Goal: Information Seeking & Learning: Learn about a topic

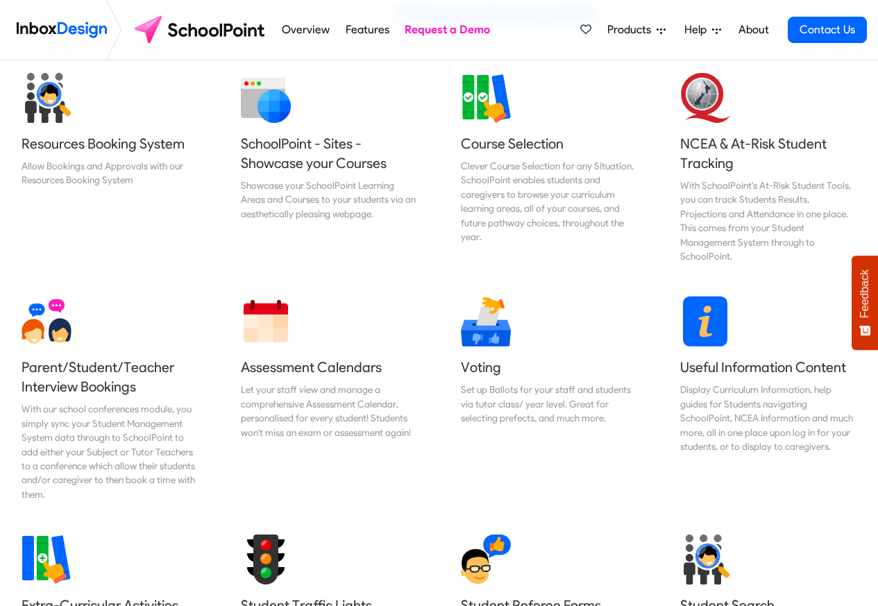
scroll to position [583, 0]
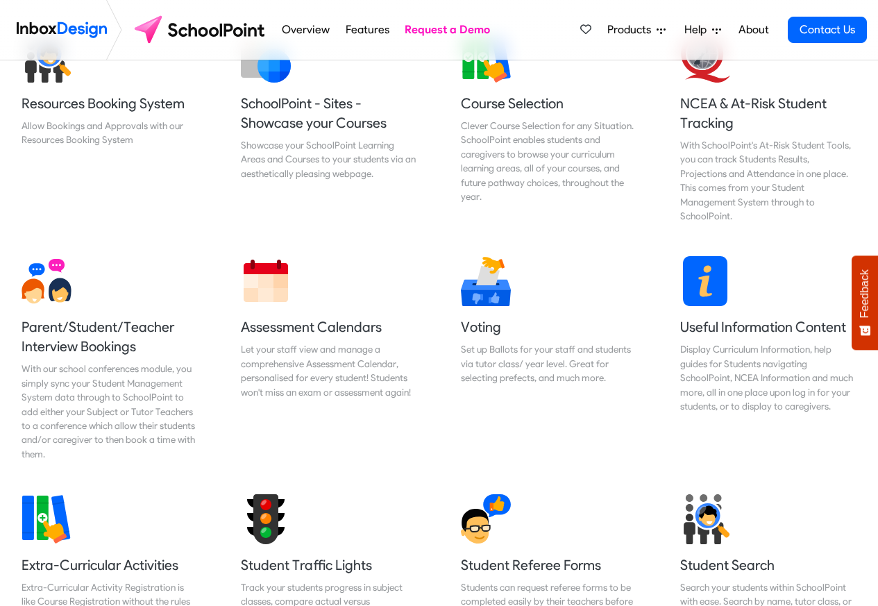
click at [658, 30] on icon at bounding box center [661, 30] width 9 height 9
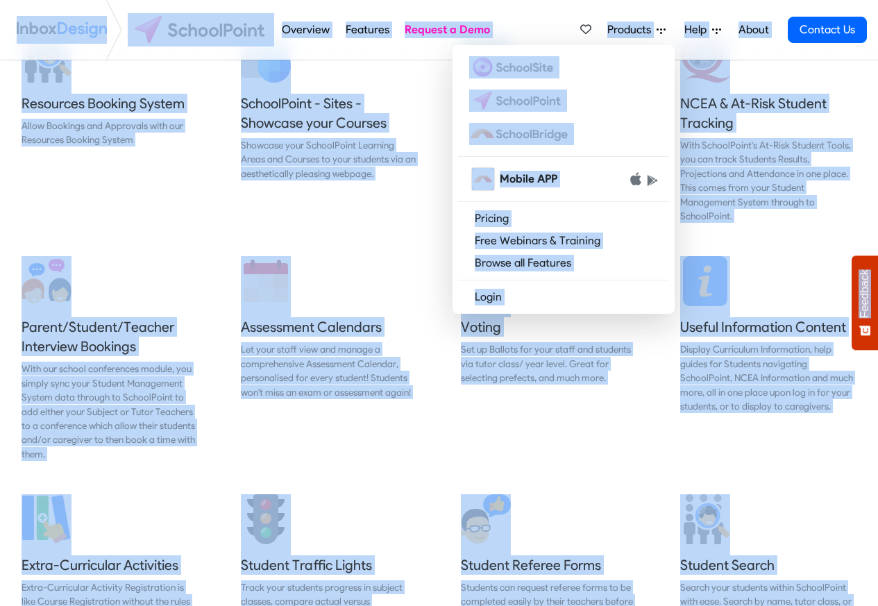
click at [602, 16] on link "Products" at bounding box center [636, 30] width 69 height 28
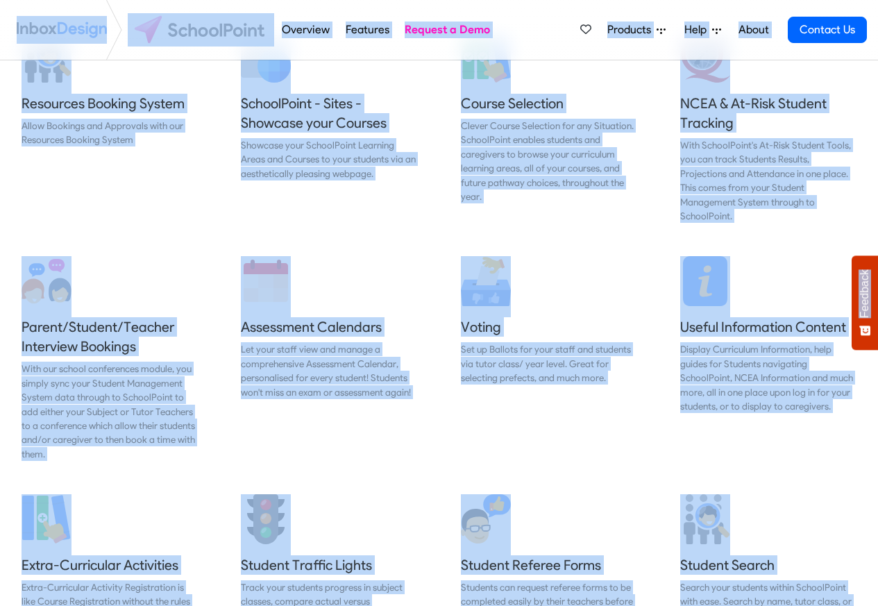
click at [602, 16] on link "Products" at bounding box center [636, 30] width 69 height 28
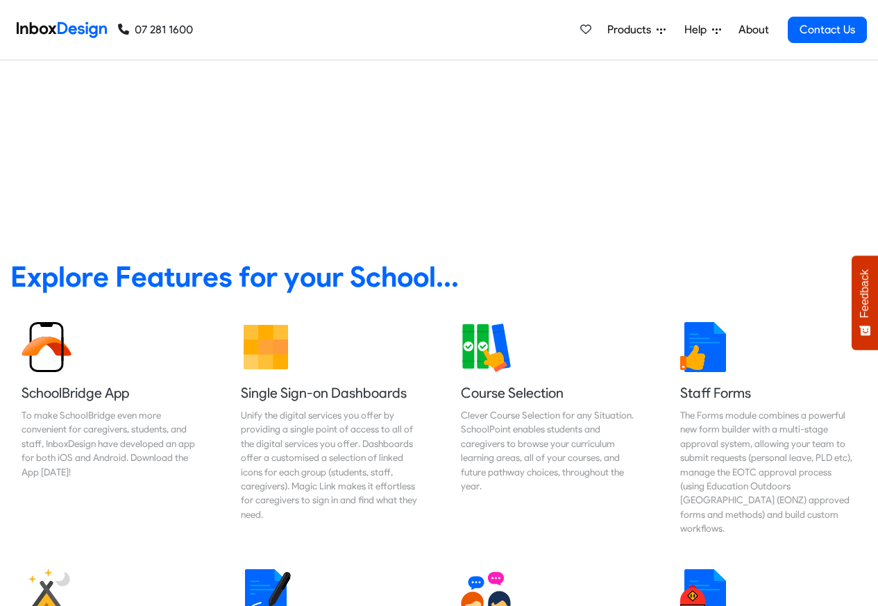
scroll to position [583, 0]
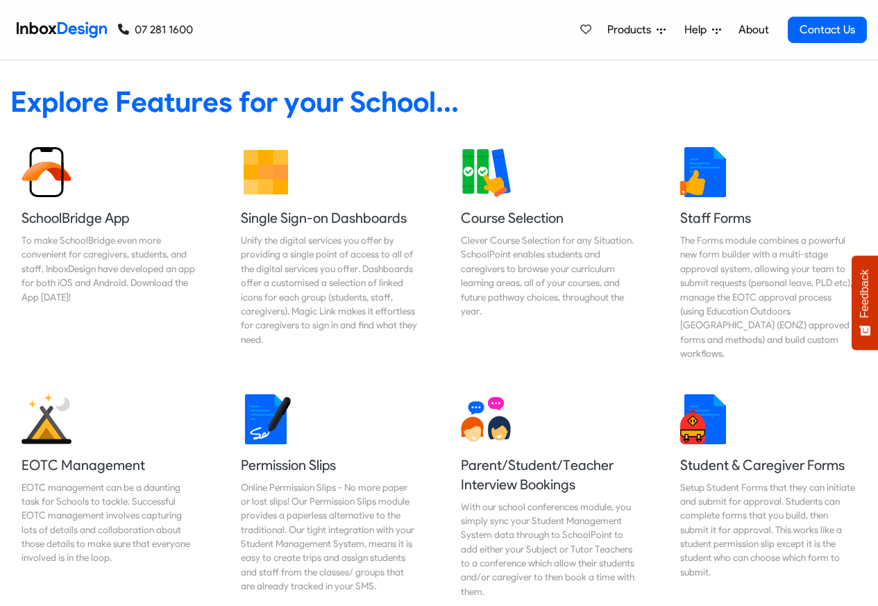
click at [501, 69] on div "Explore Features for your School... Button" at bounding box center [439, 88] width 899 height 74
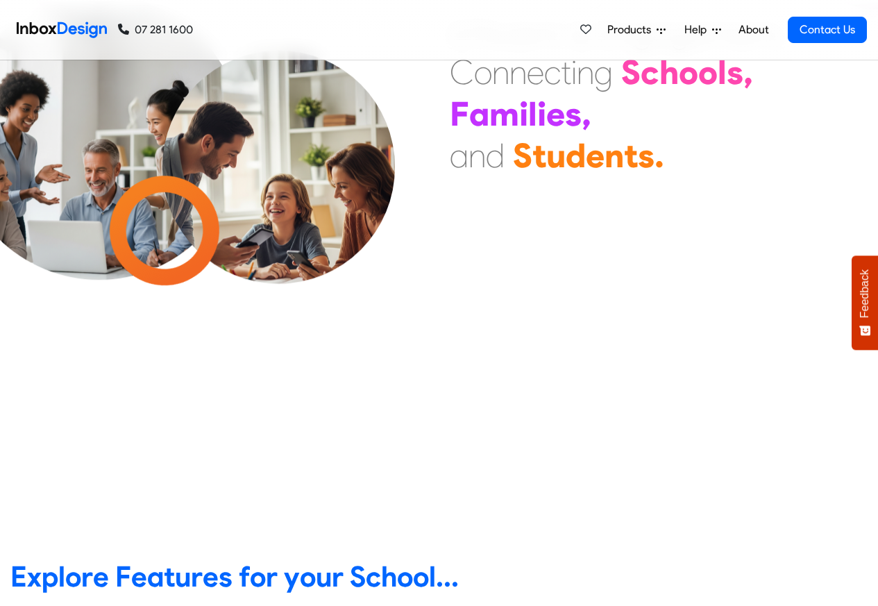
scroll to position [0, 0]
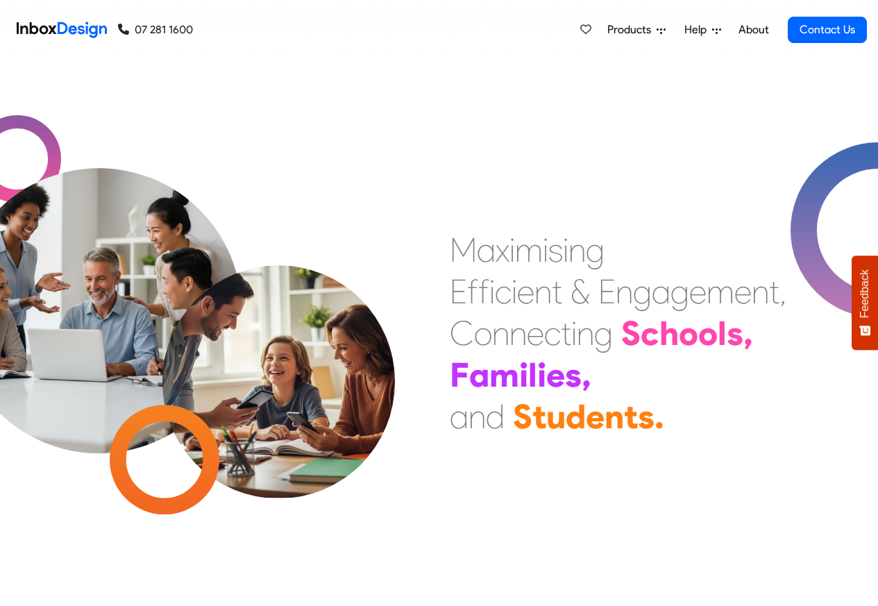
click at [847, 383] on div "M a x i m i s i n g E f f i c i e n t & E n g a g e m e n t , C o n n e c t i n…" at bounding box center [660, 333] width 440 height 208
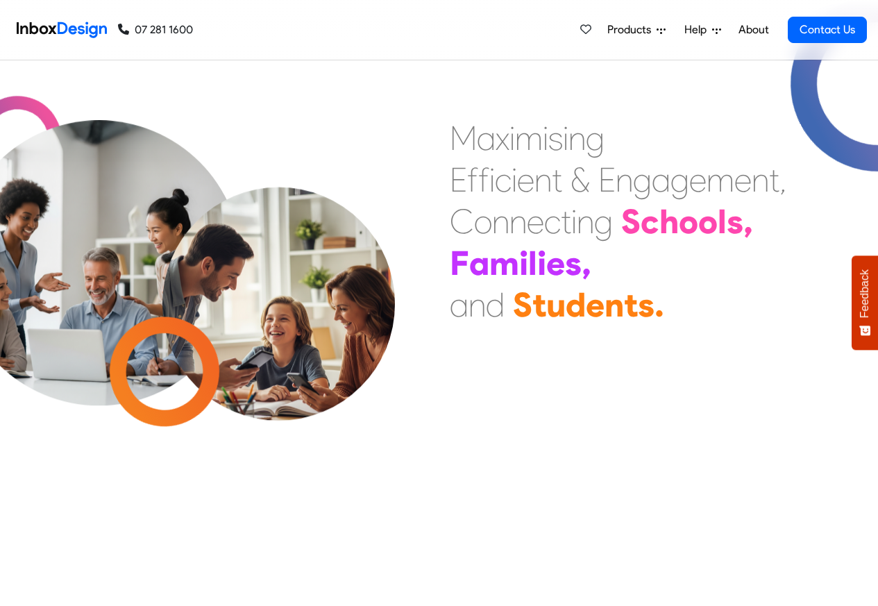
scroll to position [591, 0]
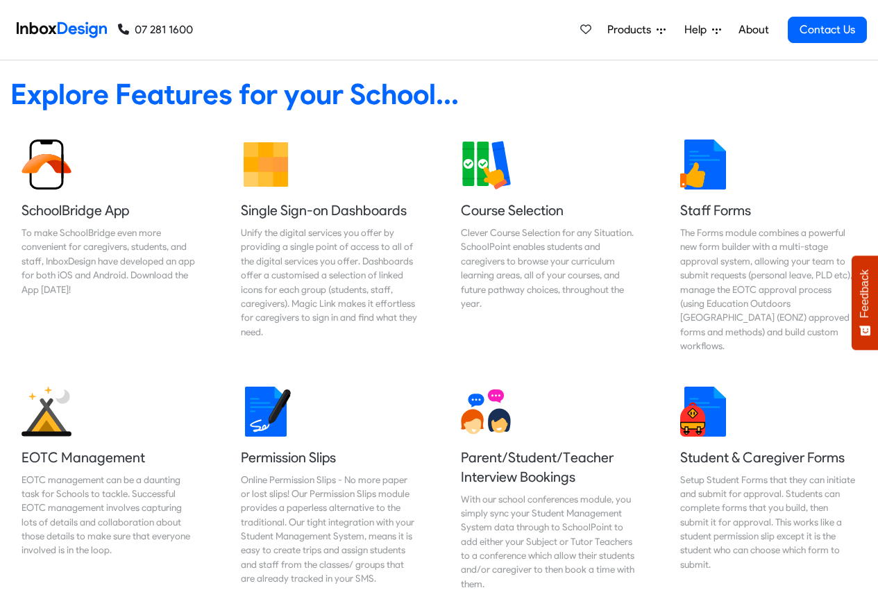
checkbox input "true"
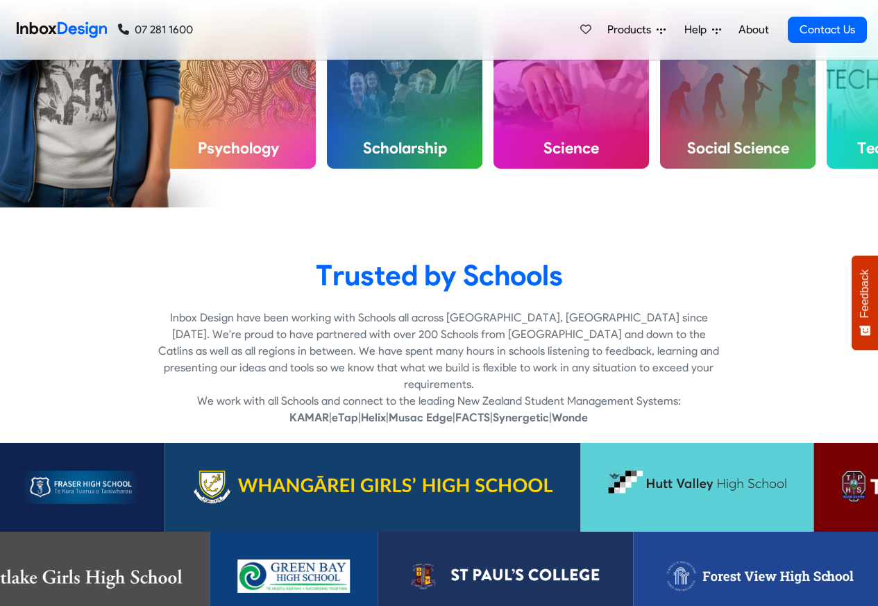
checkbox input "true"
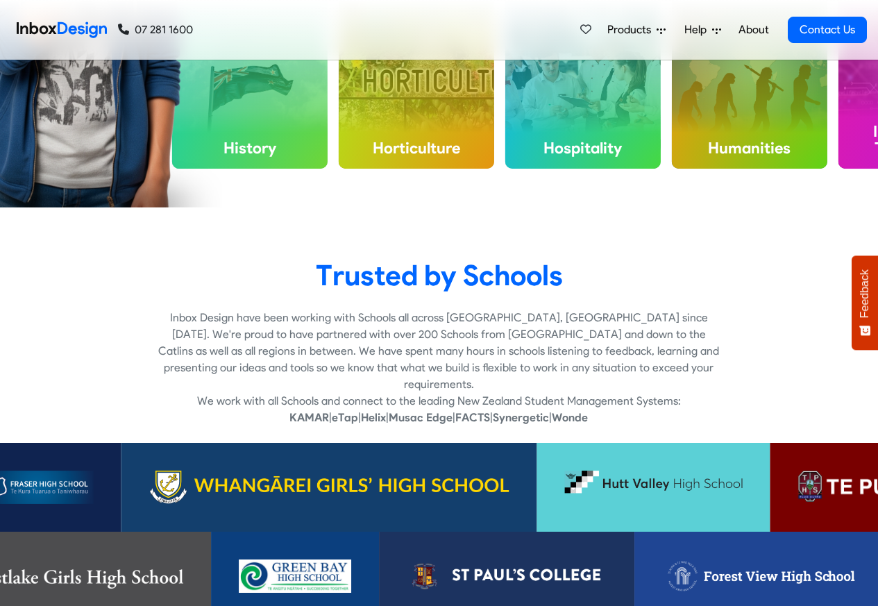
checkbox input "true"
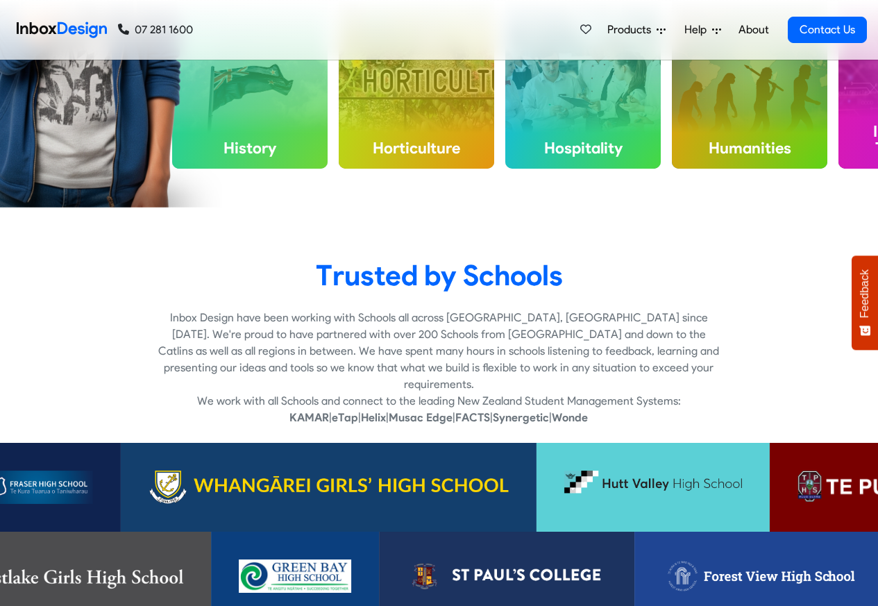
checkbox input "true"
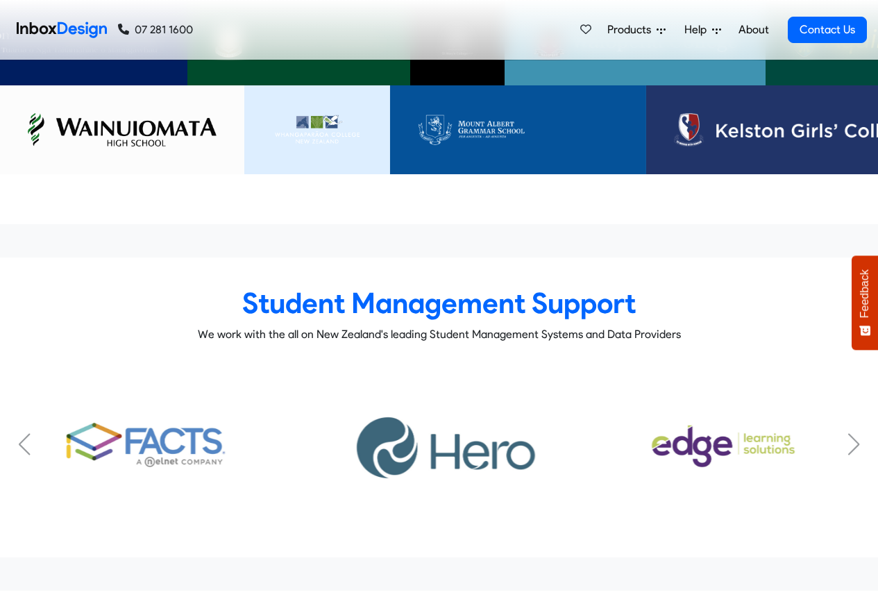
scroll to position [8289, 0]
